Goal: Navigation & Orientation: Find specific page/section

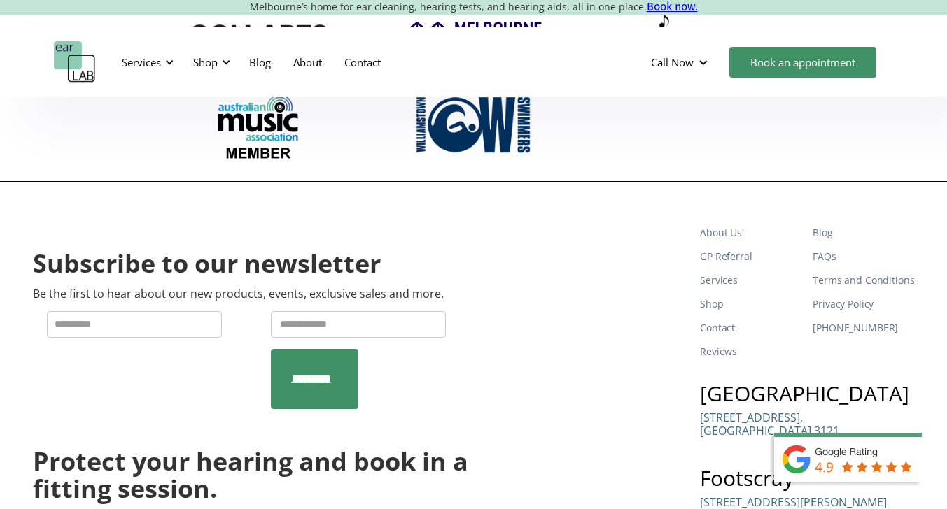
scroll to position [4696, 0]
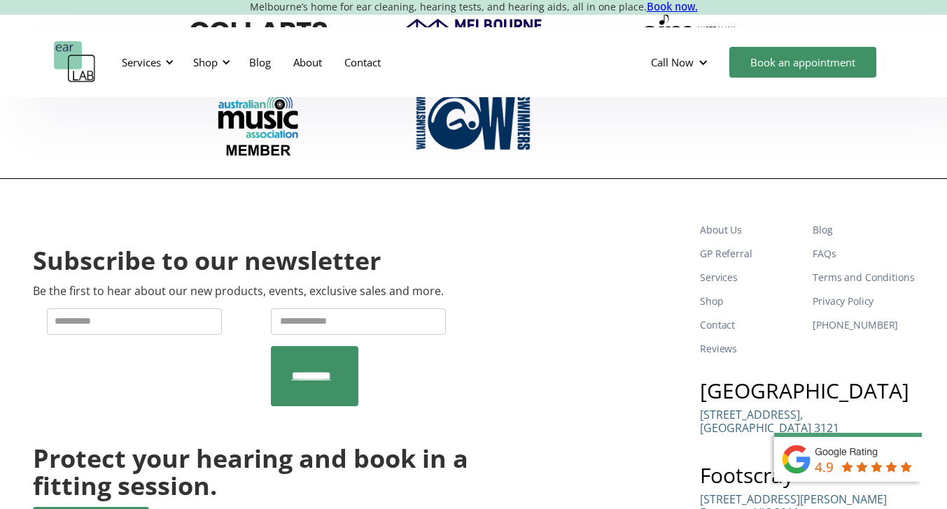
click at [759, 409] on p "132 Burnley Street, Richmond VIC 3121" at bounding box center [769, 422] width 139 height 27
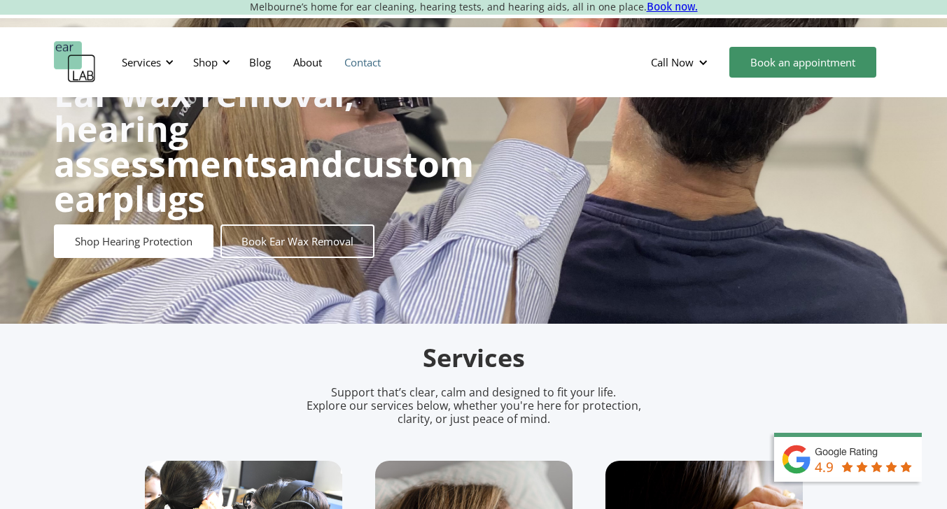
scroll to position [80, 0]
click at [311, 62] on link "About" at bounding box center [307, 62] width 51 height 41
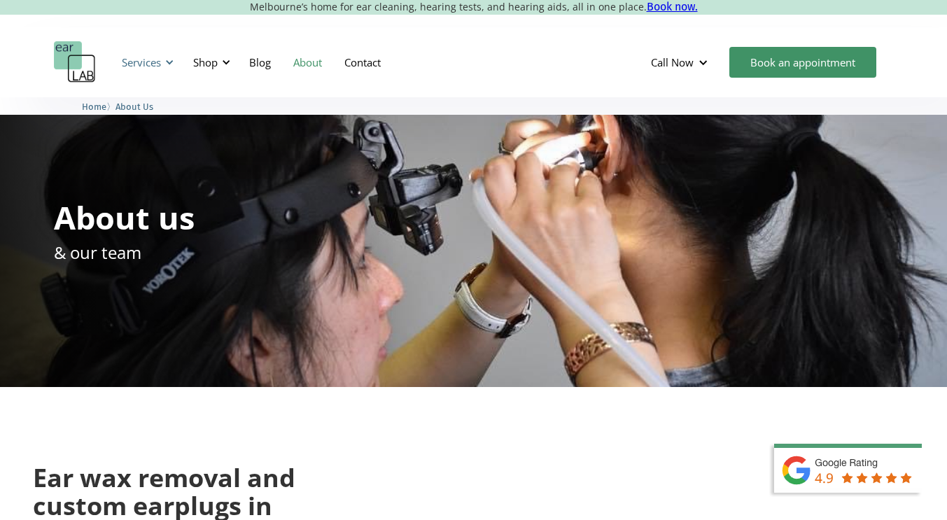
click at [139, 64] on div "Services" at bounding box center [141, 62] width 39 height 14
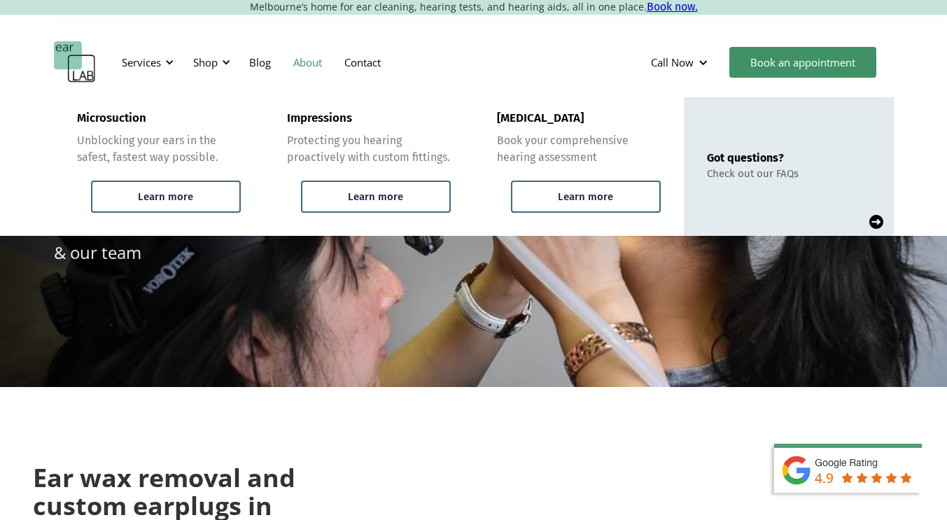
click at [460, 68] on div "Services Microsuction Unblocking your ears in the safest, fastest way possible.…" at bounding box center [474, 62] width 840 height 42
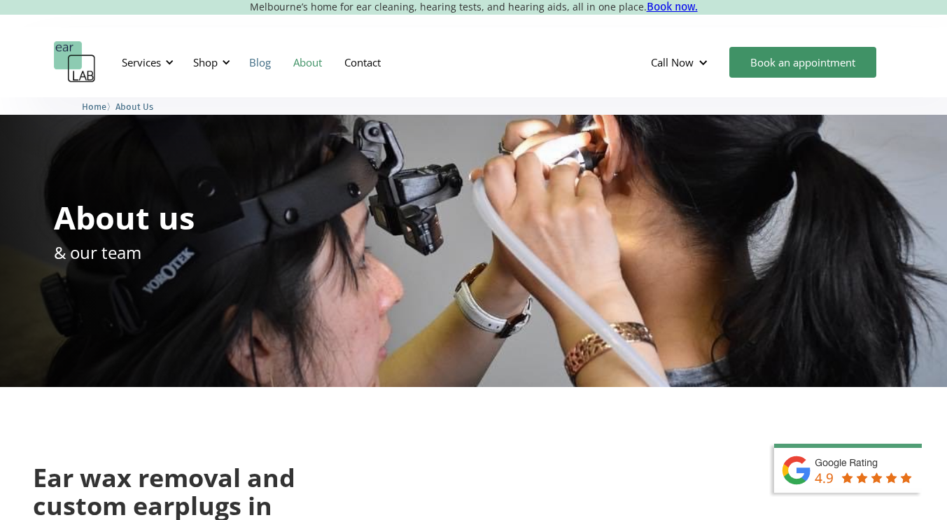
click at [263, 63] on link "Blog" at bounding box center [260, 62] width 44 height 41
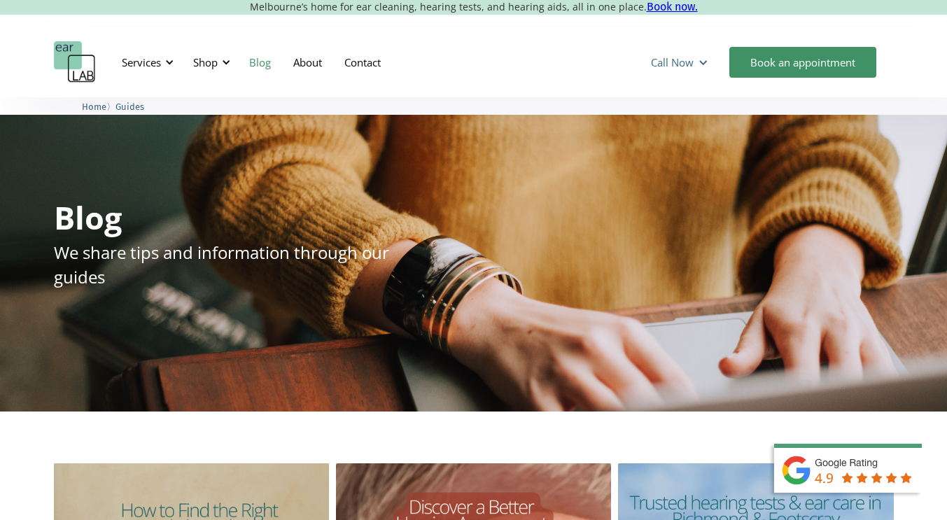
click at [705, 61] on div at bounding box center [703, 62] width 10 height 10
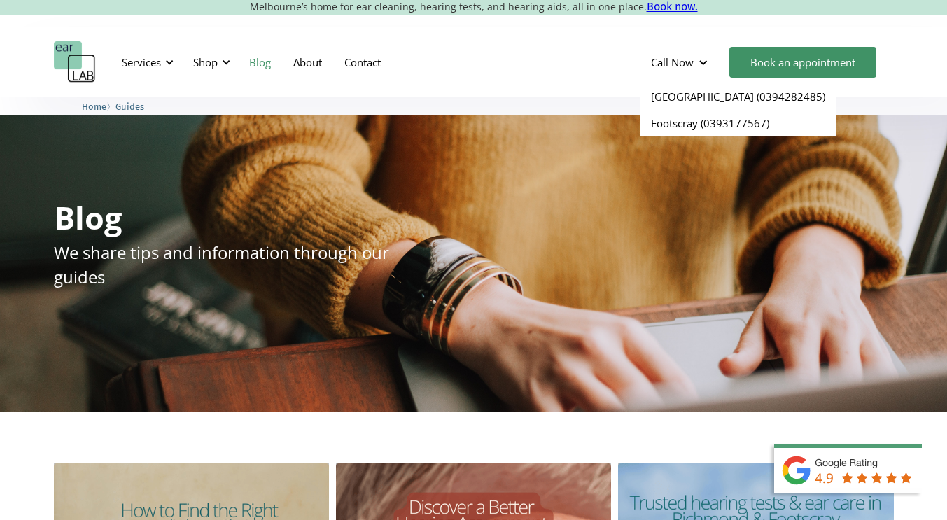
click at [612, 59] on div "Services Microsuction Unblocking your ears in the safest, fastest way possible.…" at bounding box center [474, 62] width 840 height 42
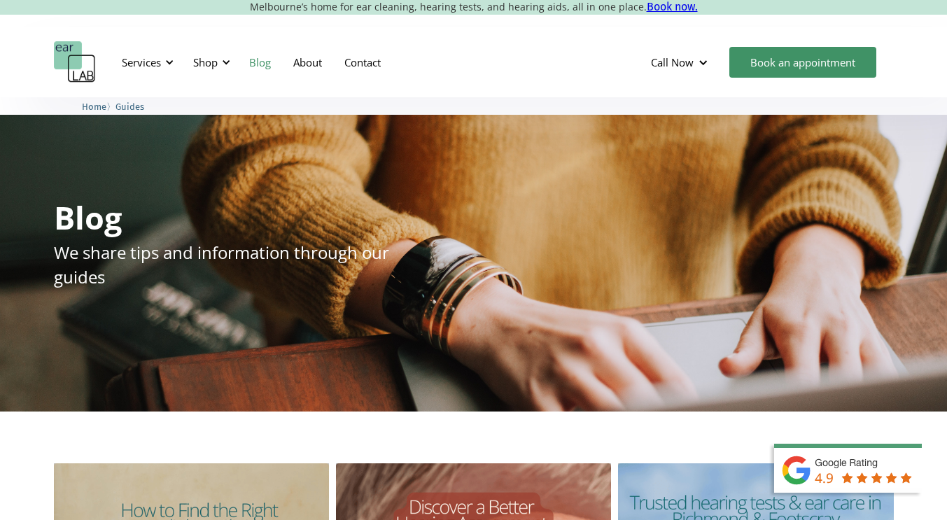
click at [136, 105] on span "Guides" at bounding box center [129, 106] width 29 height 10
click at [100, 106] on span "Home" at bounding box center [94, 106] width 24 height 10
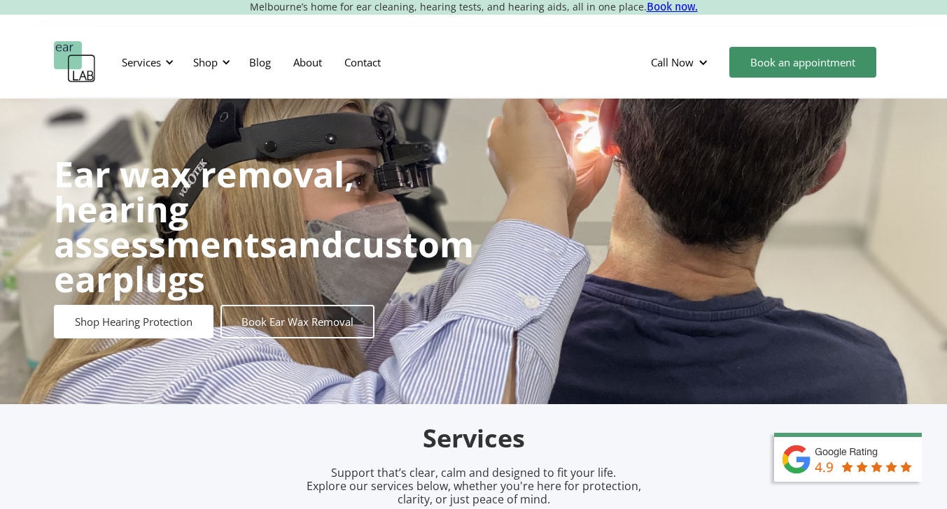
click at [76, 59] on img "home" at bounding box center [75, 62] width 42 height 42
click at [362, 58] on link "Contact" at bounding box center [362, 62] width 59 height 41
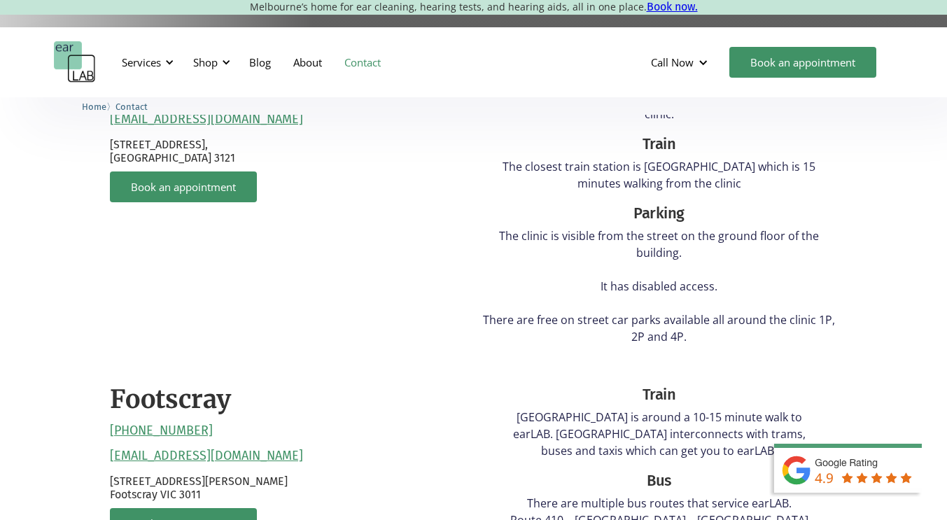
scroll to position [445, 0]
